Goal: Check status: Check status

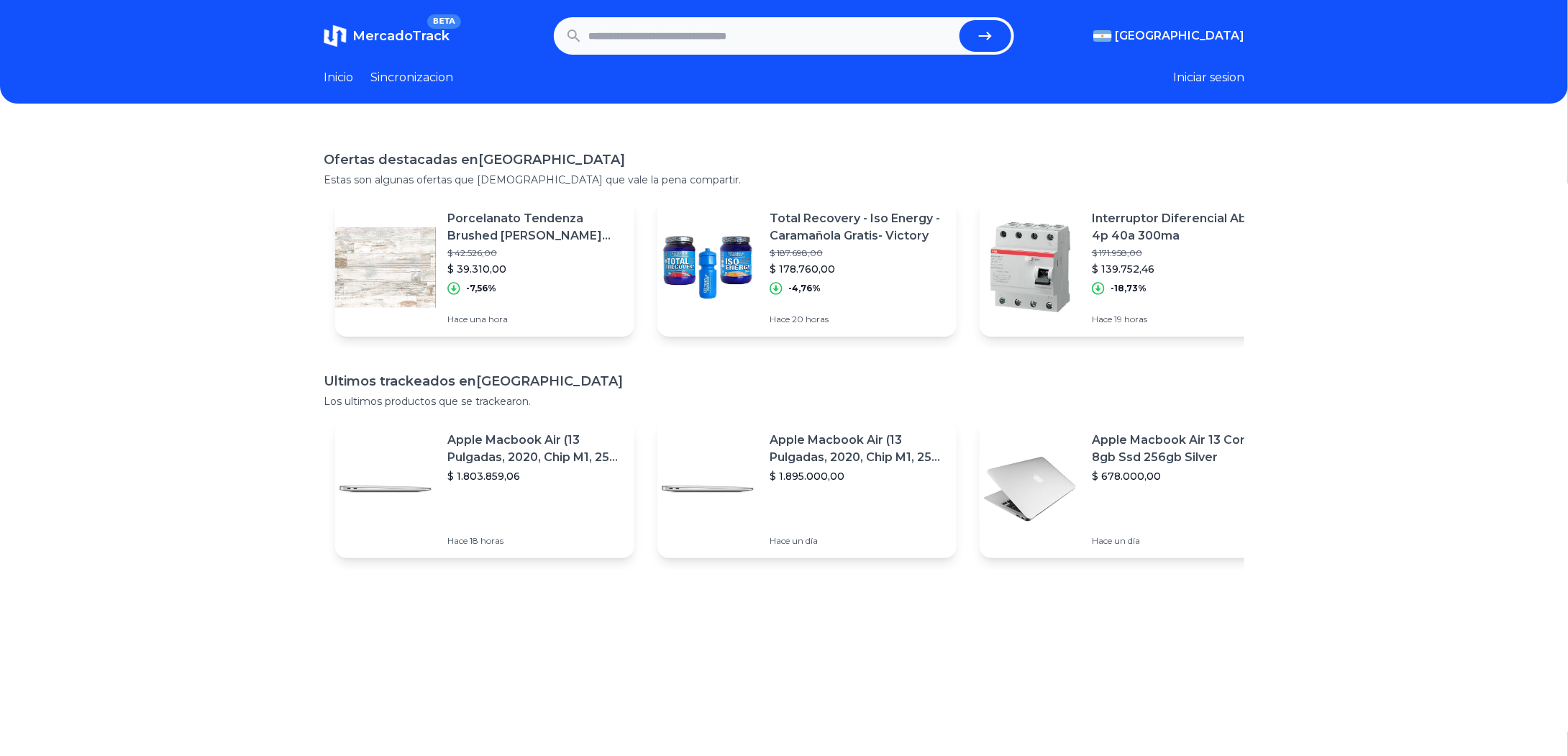
click at [801, 35] on input "text" at bounding box center [772, 36] width 366 height 31
paste input "**********"
click at [968, 32] on button "submit" at bounding box center [985, 36] width 52 height 31
type input "**********"
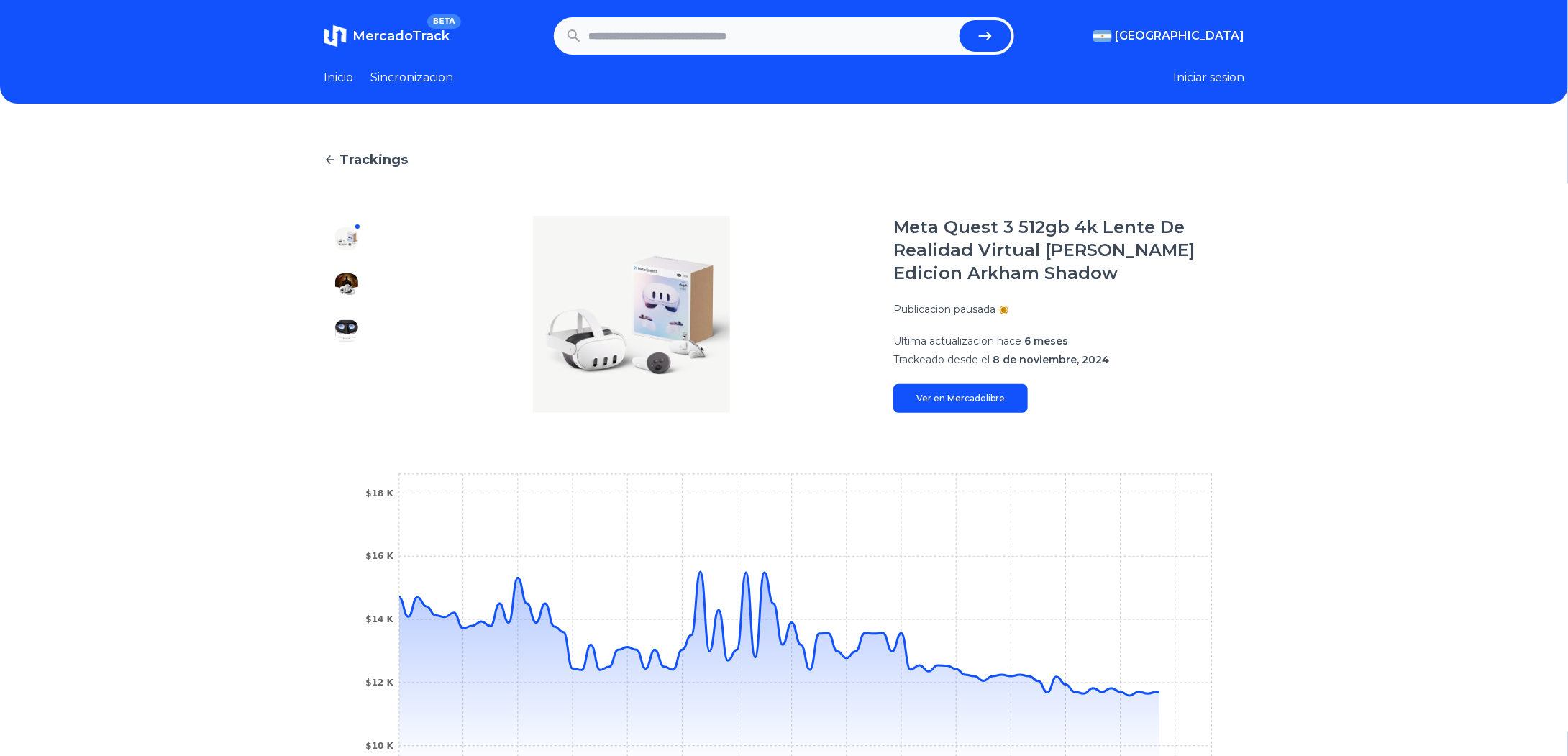
scroll to position [216, 0]
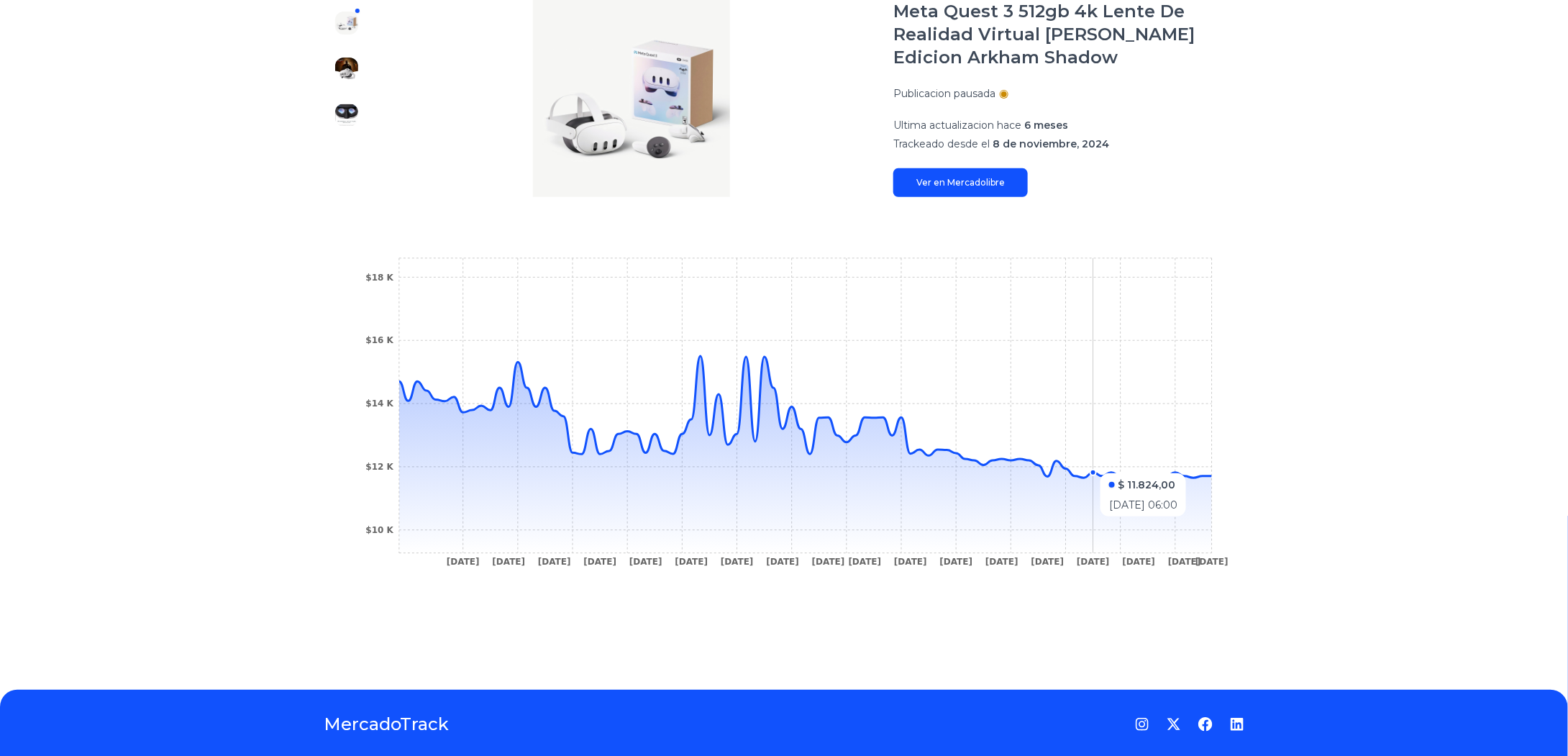
drag, startPoint x: 1204, startPoint y: 469, endPoint x: 1095, endPoint y: 466, distance: 109.0
click at [1095, 466] on icon "25 Nov 24 6 Dec 24 12 Dec 24 15 Dec 24 19 Dec 24 23 Dec 24 26 Dec 24 29 Dec 24 …" at bounding box center [784, 416] width 864 height 324
drag, startPoint x: 1205, startPoint y: 474, endPoint x: 1240, endPoint y: 477, distance: 35.1
click at [1212, 480] on icon at bounding box center [806, 455] width 813 height 197
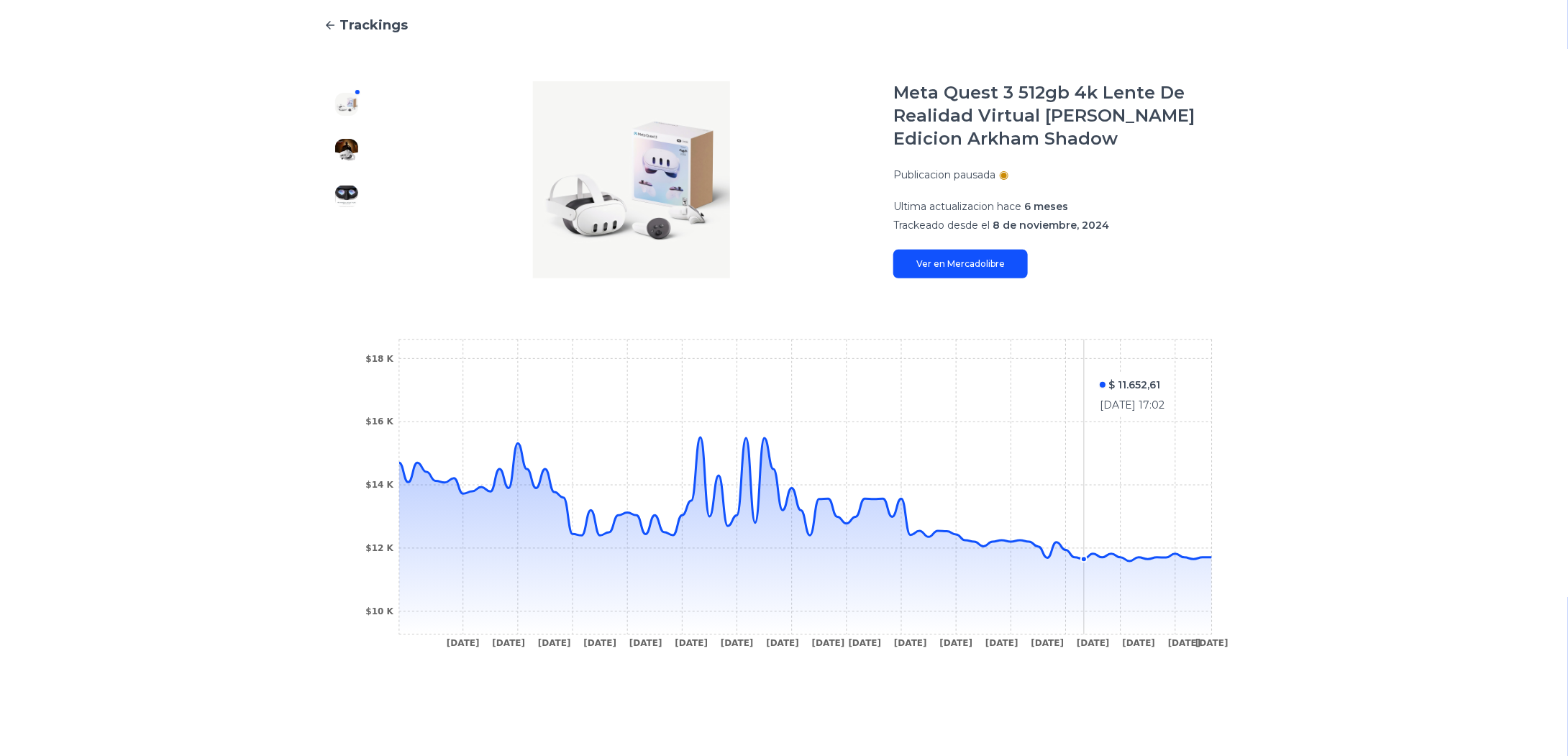
scroll to position [72, 0]
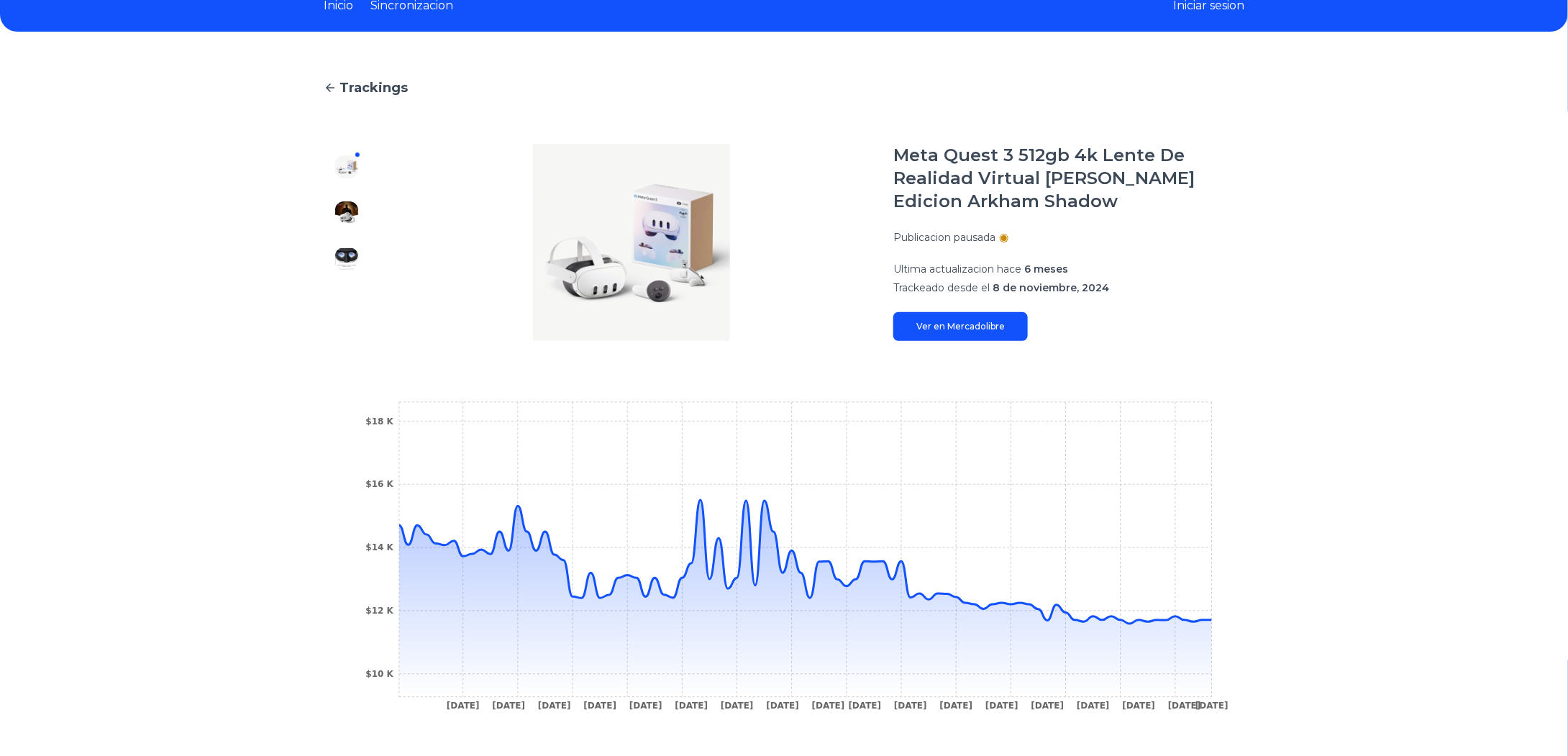
click at [1010, 241] on div "Publicacion pausada" at bounding box center [1069, 237] width 351 height 14
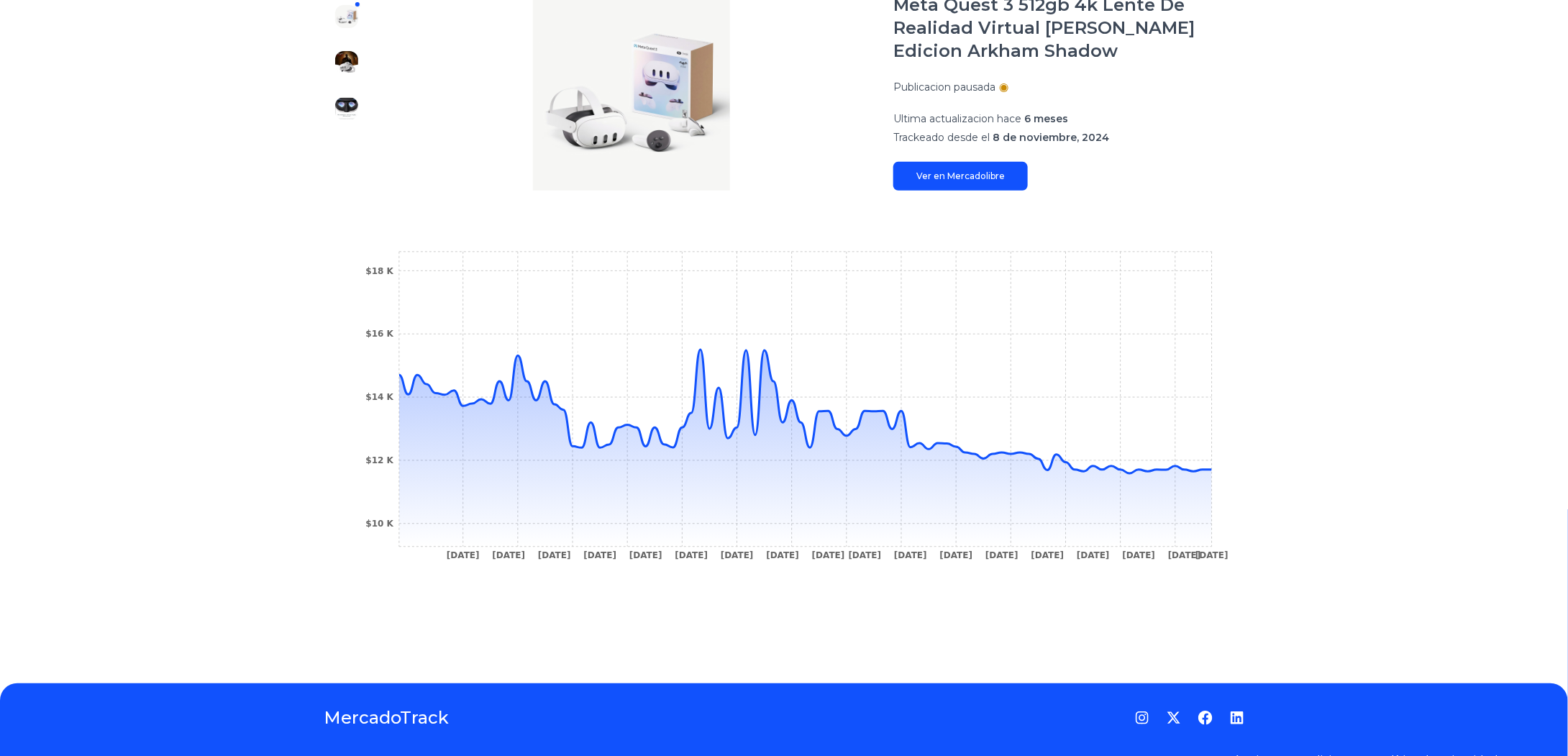
scroll to position [0, 0]
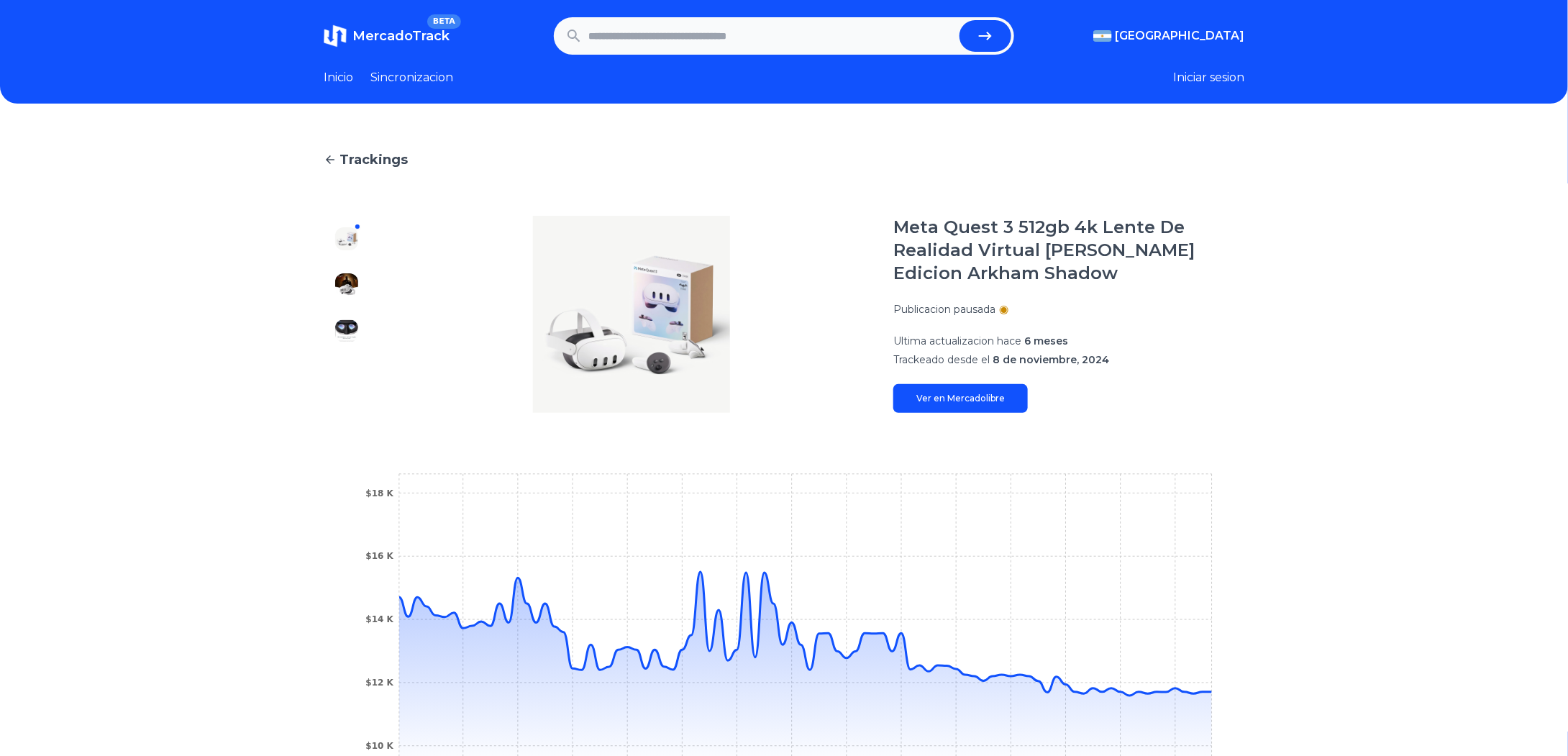
click at [337, 158] on icon at bounding box center [330, 159] width 13 height 13
